Goal: Find specific page/section: Find specific page/section

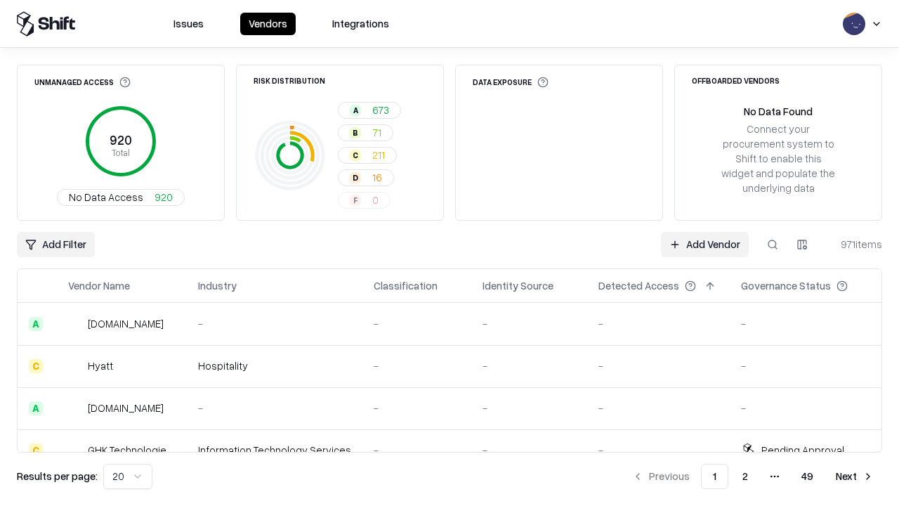
click at [128, 476] on html "Issues Vendors Integrations Unmanaged Access 920 Total No Data Access 920 Risk …" at bounding box center [449, 253] width 899 height 506
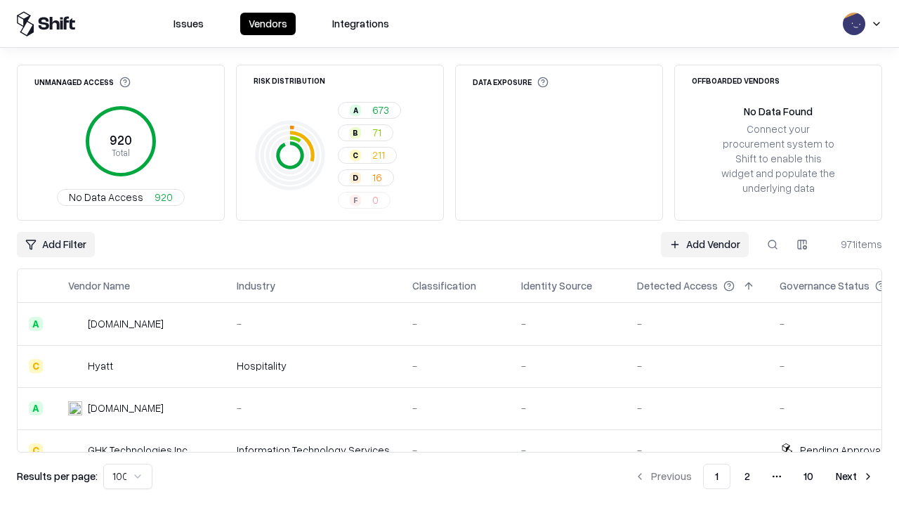
click at [855, 476] on button "Next" at bounding box center [855, 476] width 55 height 25
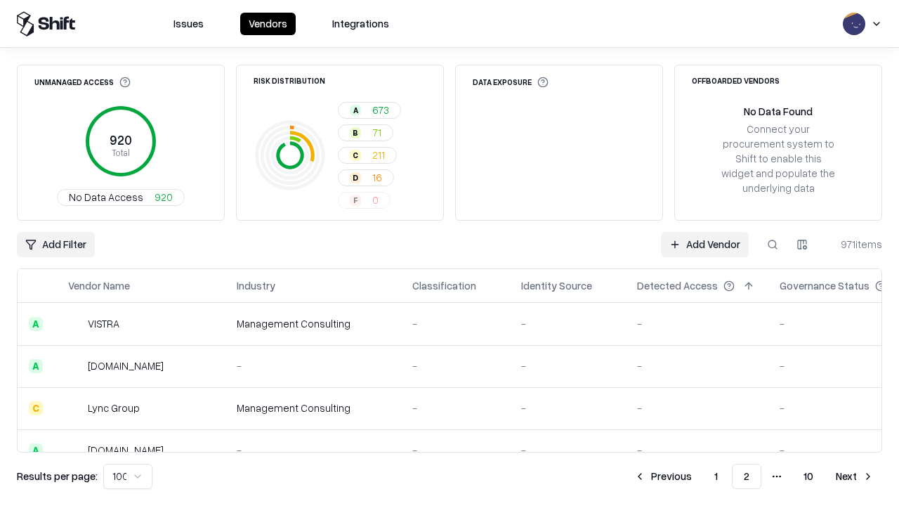
click at [855, 476] on button "Next" at bounding box center [855, 476] width 55 height 25
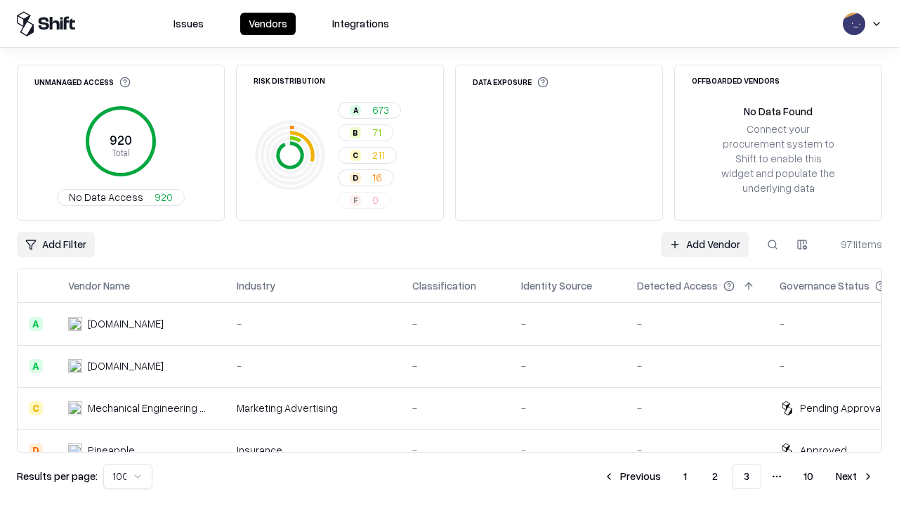
click at [855, 476] on button "Next" at bounding box center [855, 476] width 55 height 25
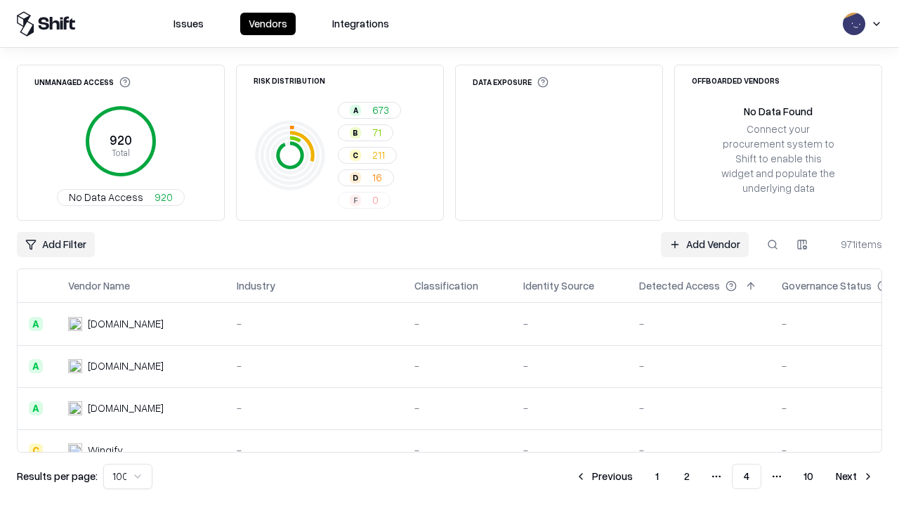
click at [855, 476] on button "Next" at bounding box center [855, 476] width 55 height 25
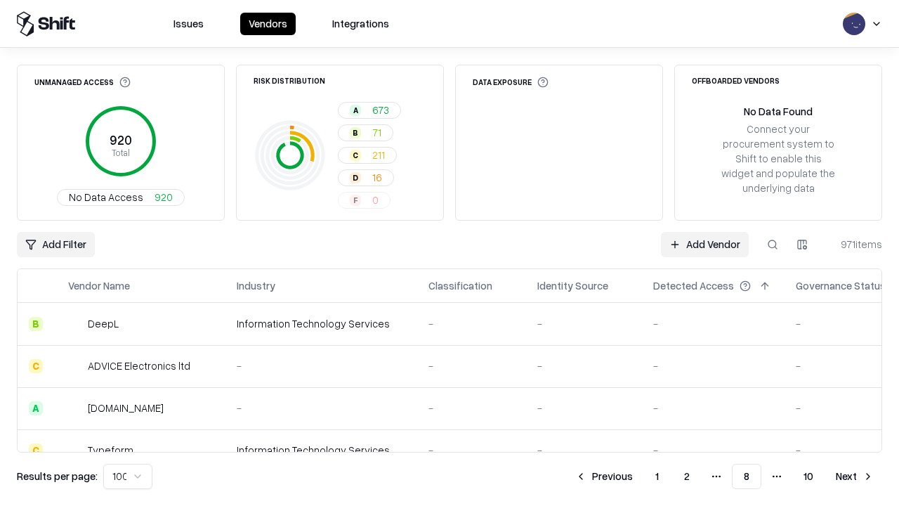
click at [855, 476] on button "Next" at bounding box center [855, 476] width 55 height 25
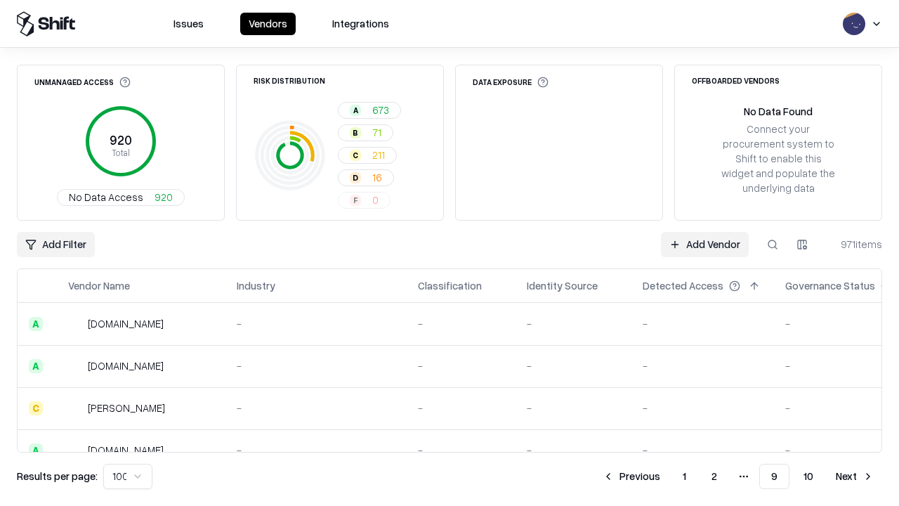
click at [855, 476] on button "Next" at bounding box center [855, 476] width 55 height 25
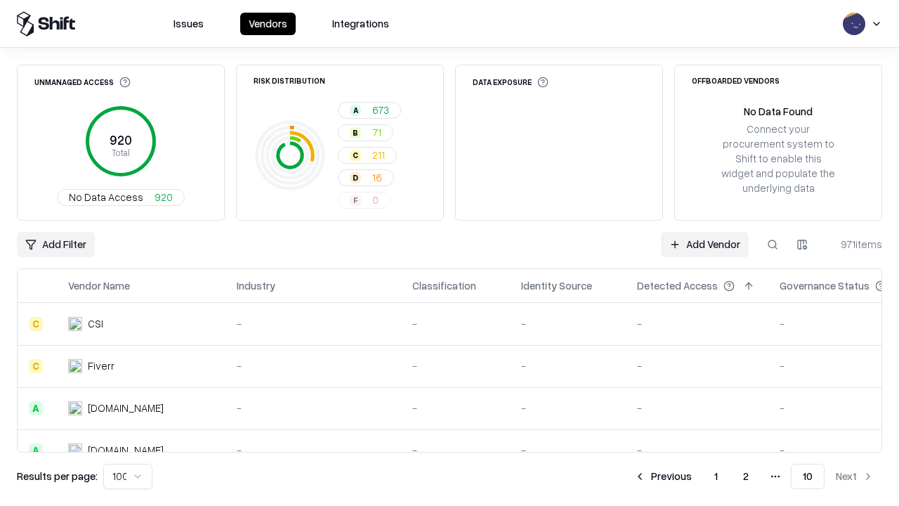
click at [663, 476] on button "Previous" at bounding box center [663, 476] width 74 height 25
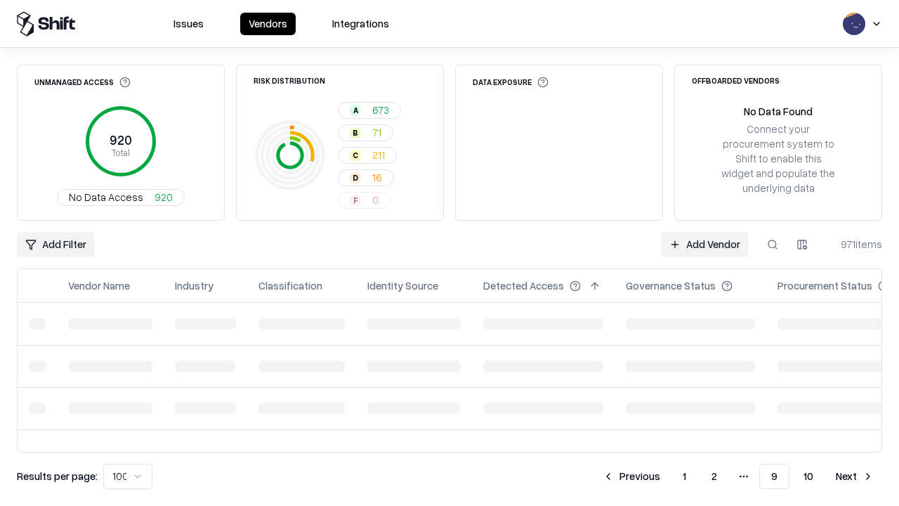
click at [632, 476] on button "Previous" at bounding box center [631, 476] width 74 height 25
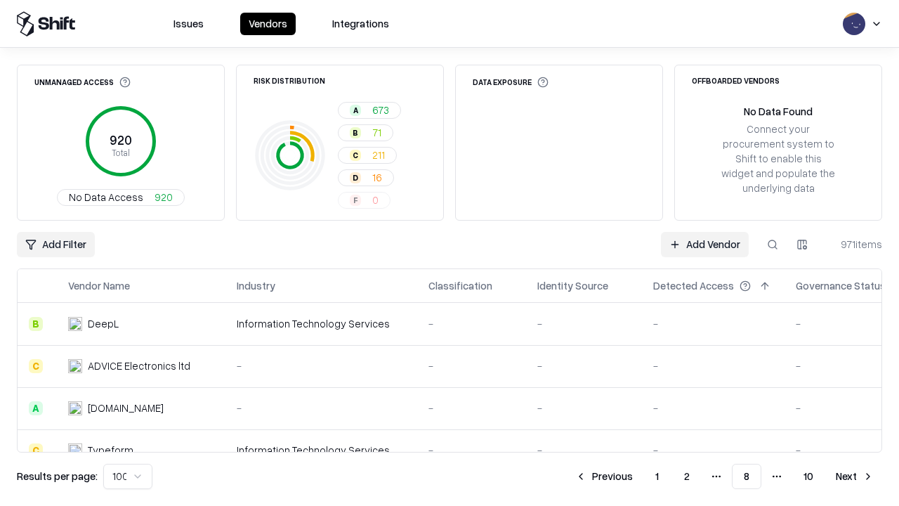
click at [604, 476] on button "Previous" at bounding box center [604, 476] width 74 height 25
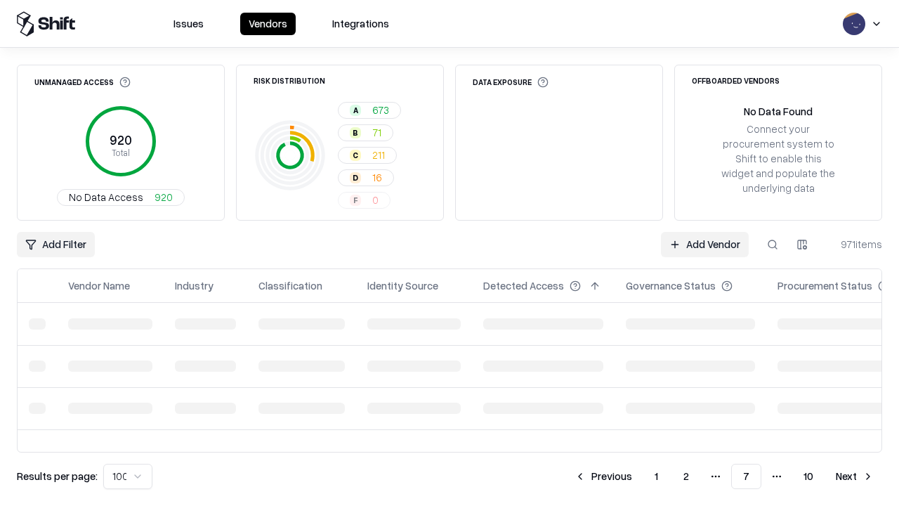
click at [603, 476] on button "Previous" at bounding box center [603, 476] width 74 height 25
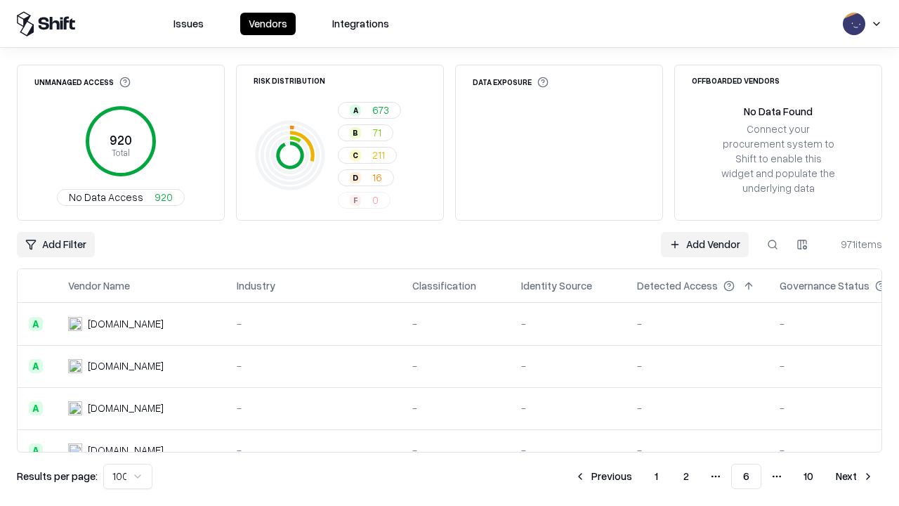
click at [603, 476] on button "Previous" at bounding box center [603, 476] width 74 height 25
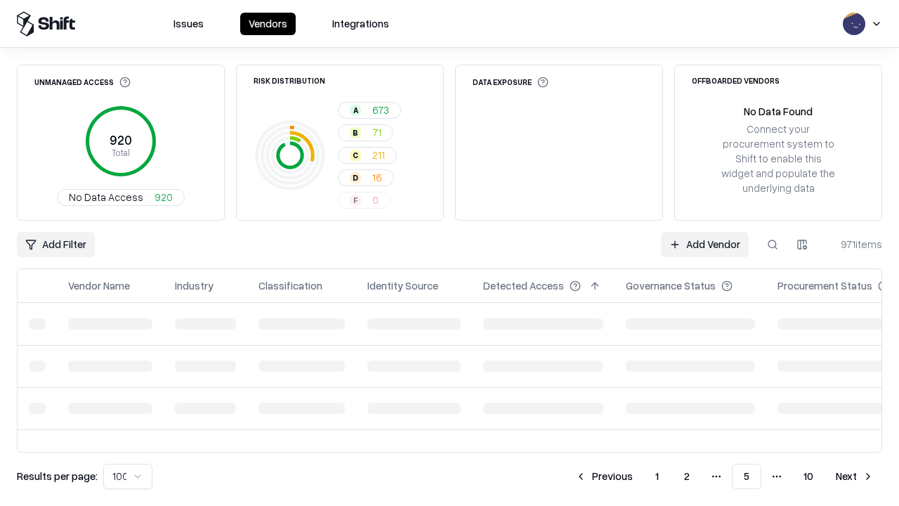
click at [604, 476] on button "Previous" at bounding box center [604, 476] width 74 height 25
